Goal: Navigation & Orientation: Find specific page/section

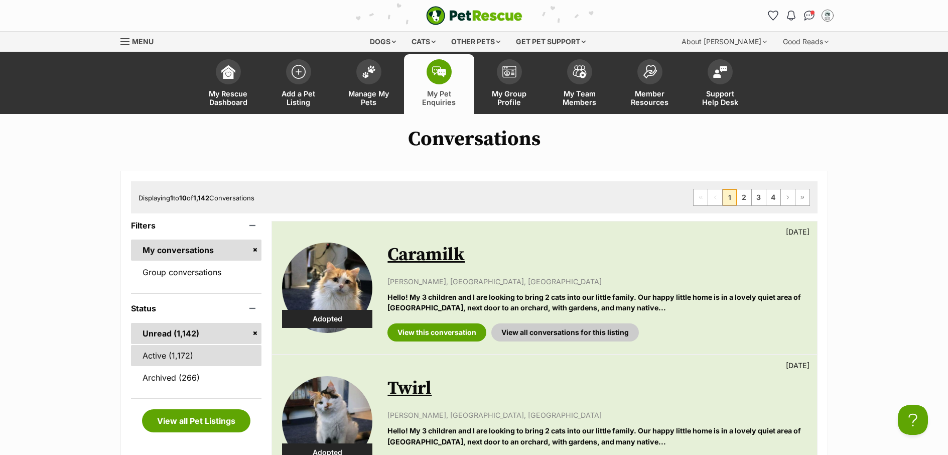
click at [176, 354] on link "Active (1,172)" at bounding box center [196, 355] width 131 height 21
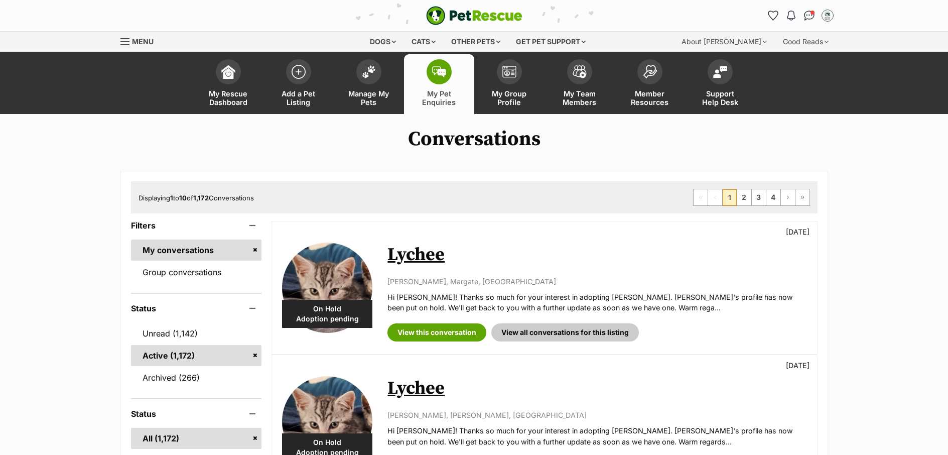
click at [162, 336] on link "Unread (1,142)" at bounding box center [196, 333] width 131 height 21
